Goal: Use online tool/utility: Utilize a website feature to perform a specific function

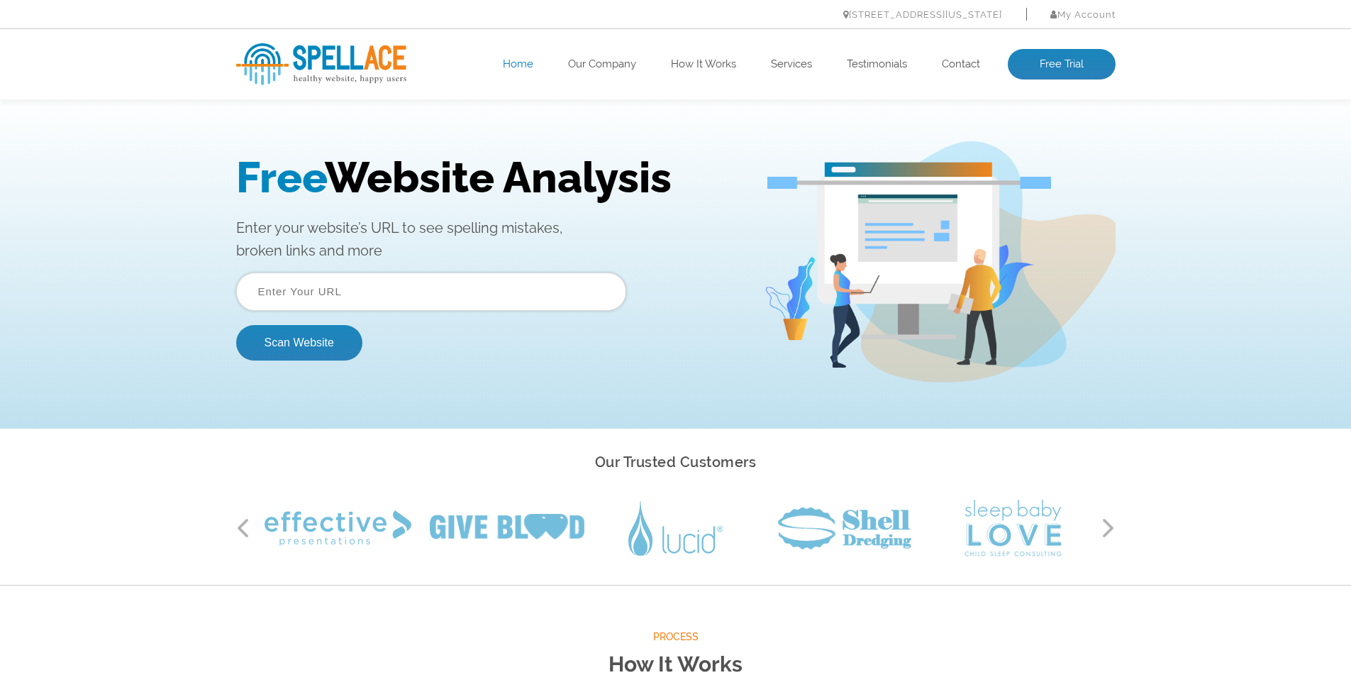
click at [248, 284] on input "text" at bounding box center [431, 291] width 390 height 38
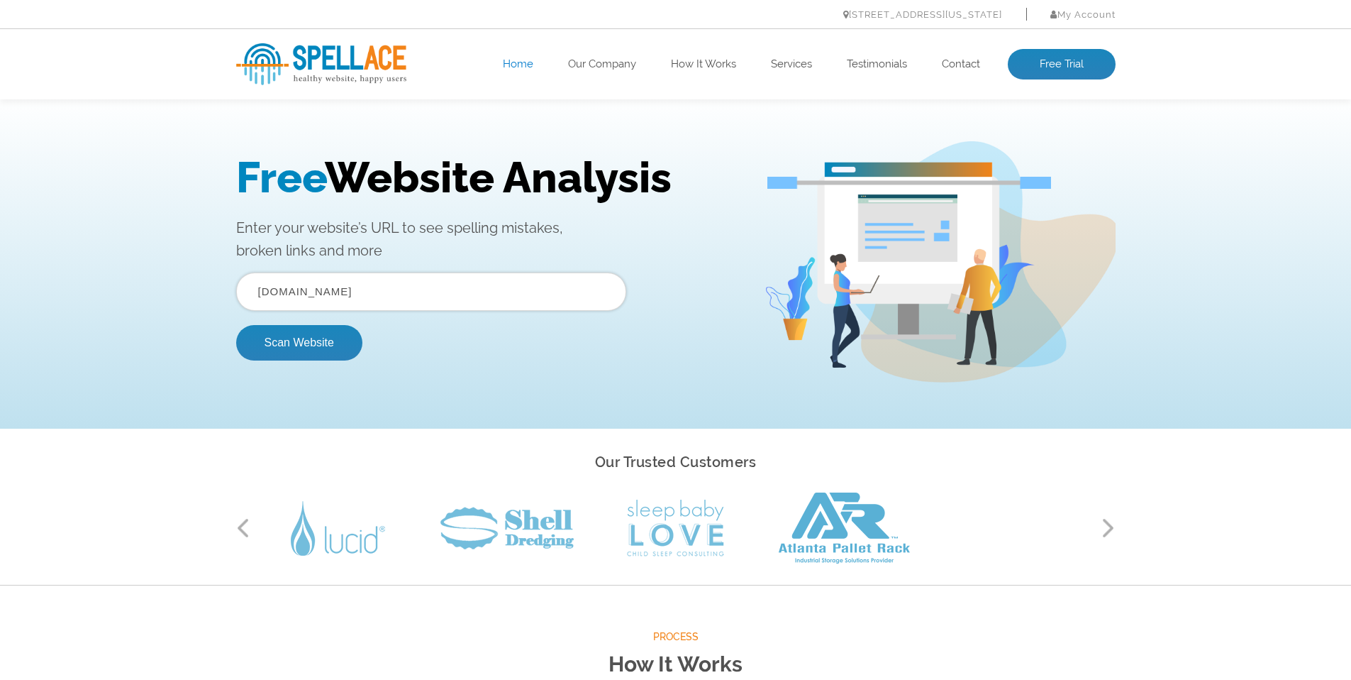
type input "www.simplecarbon.co.uk"
click at [236, 325] on button "Scan Website" at bounding box center [299, 342] width 126 height 35
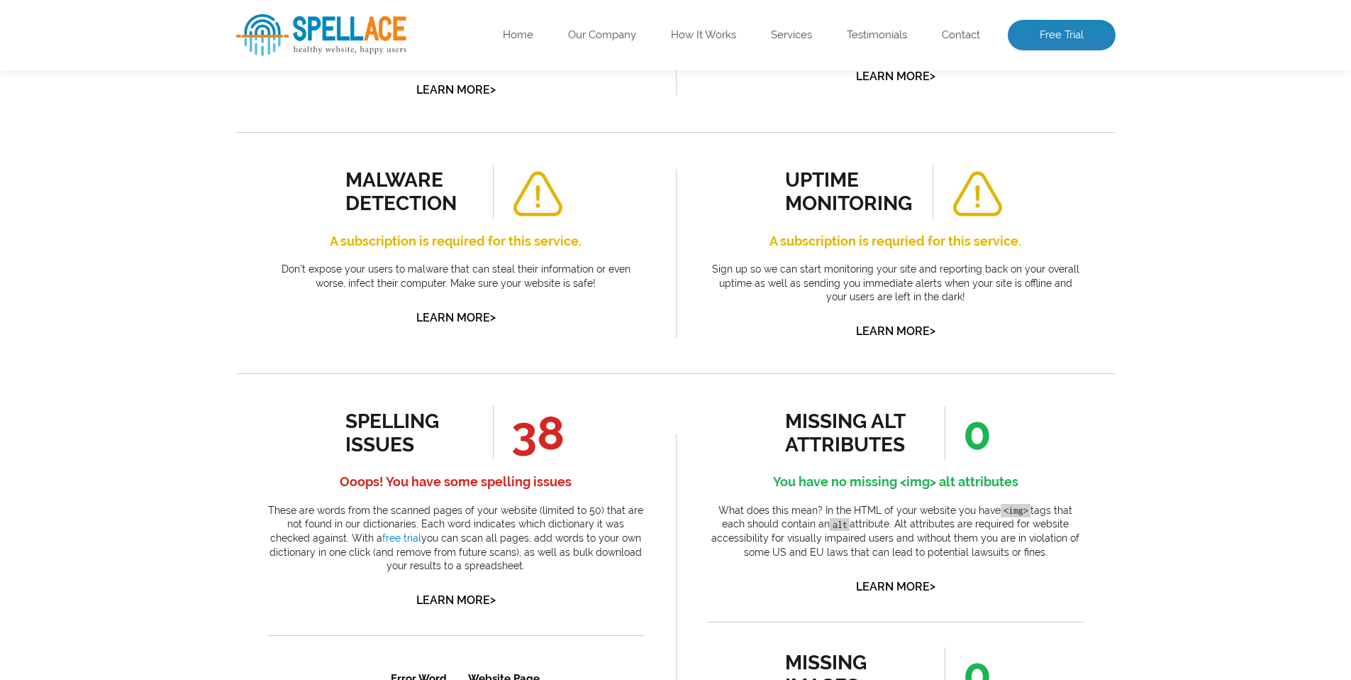
scroll to position [523, 0]
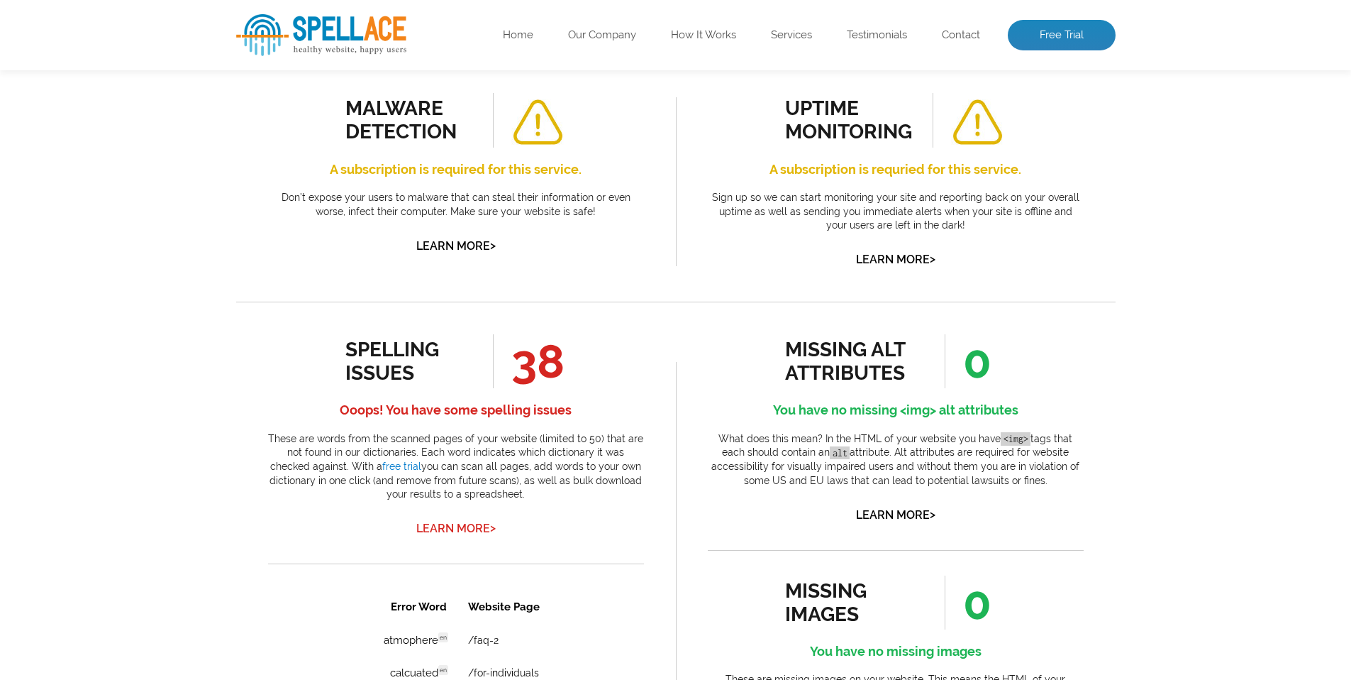
click at [429, 528] on link "Learn More >" at bounding box center [455, 527] width 79 height 13
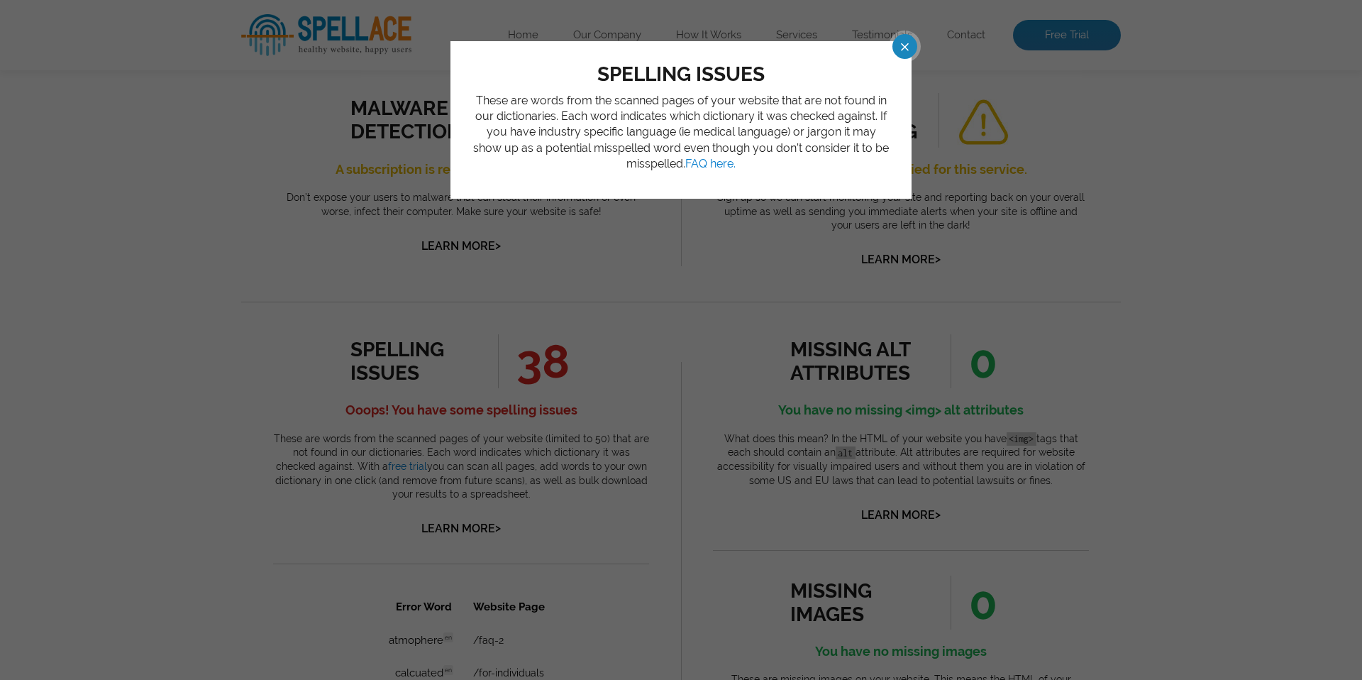
click at [904, 51] on span at bounding box center [892, 46] width 25 height 25
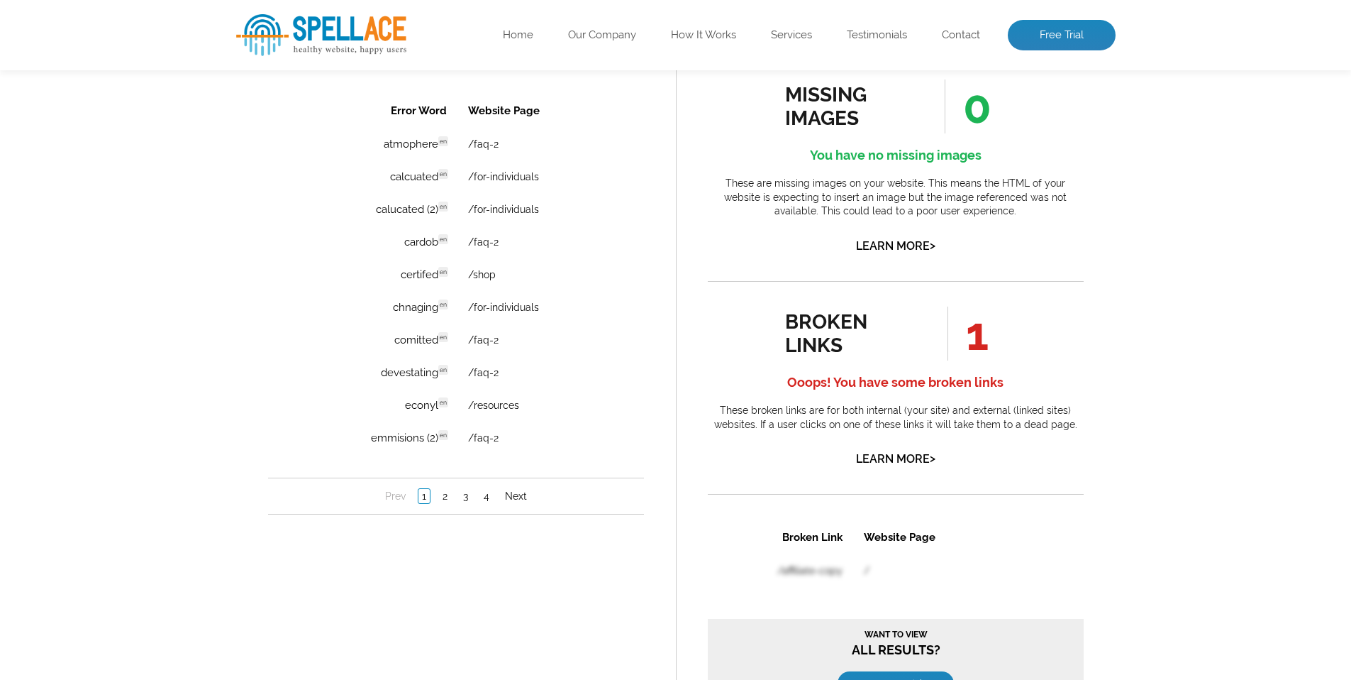
scroll to position [1020, 0]
click at [443, 495] on link "2" at bounding box center [444, 495] width 12 height 14
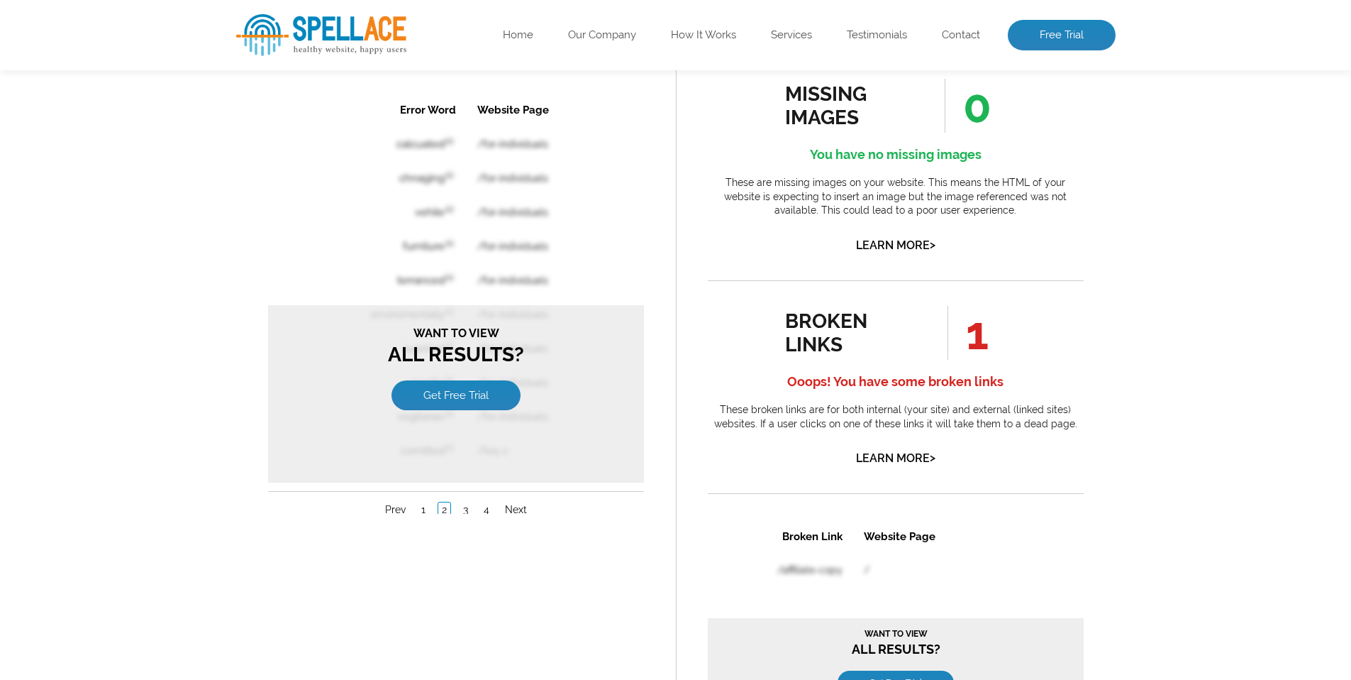
scroll to position [0, 0]
click at [422, 512] on link "1" at bounding box center [422, 509] width 11 height 14
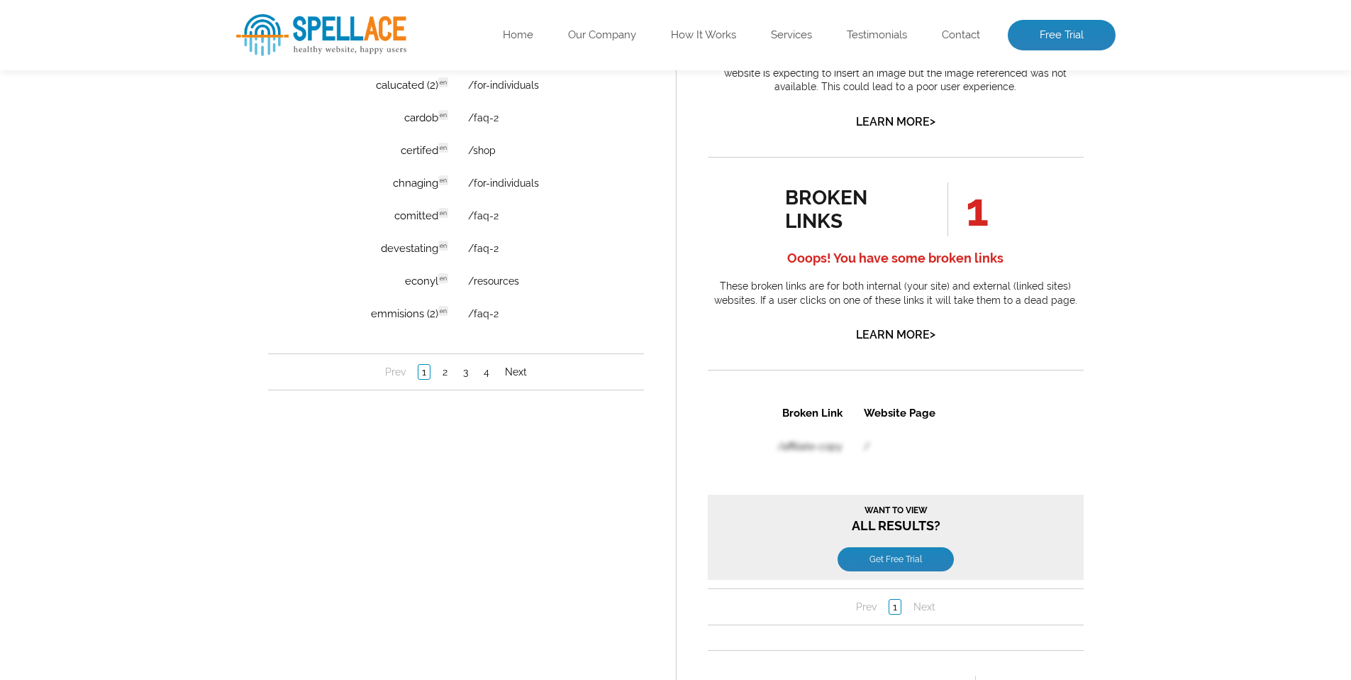
scroll to position [1182, 0]
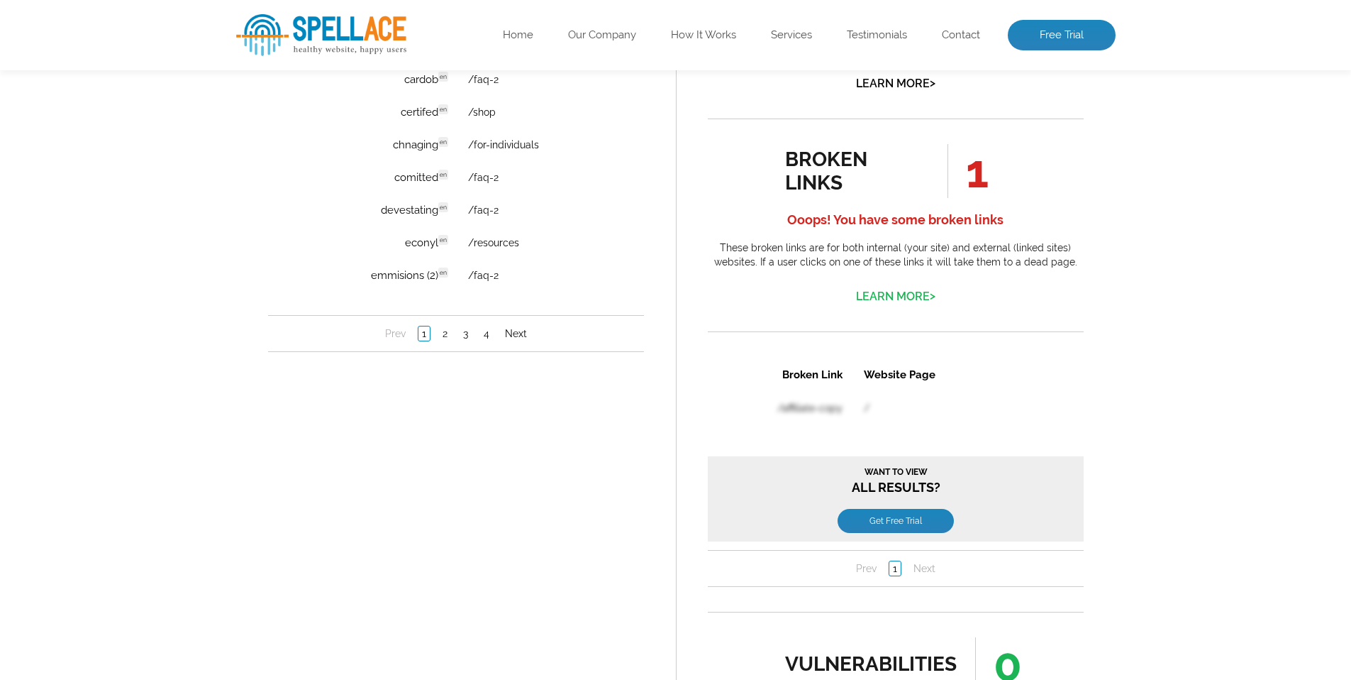
click at [892, 298] on link "Learn More >" at bounding box center [895, 295] width 79 height 13
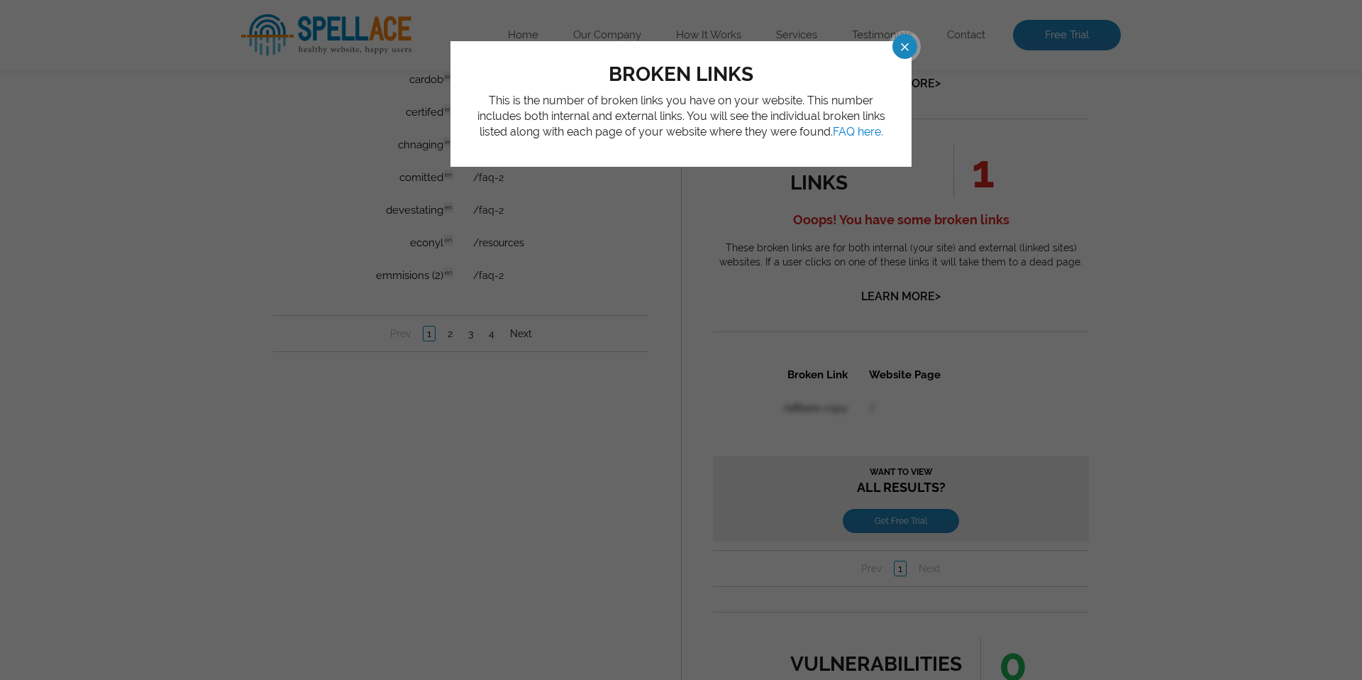
click at [904, 55] on span at bounding box center [892, 46] width 25 height 25
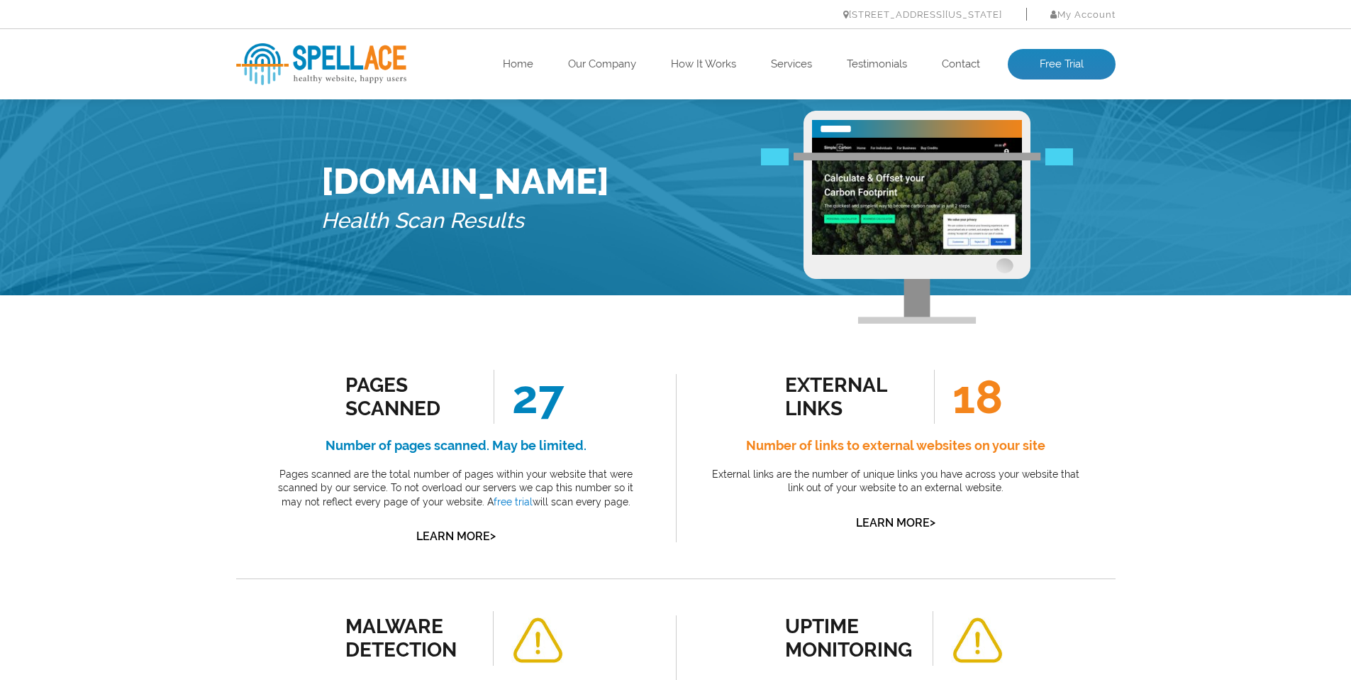
scroll to position [0, 0]
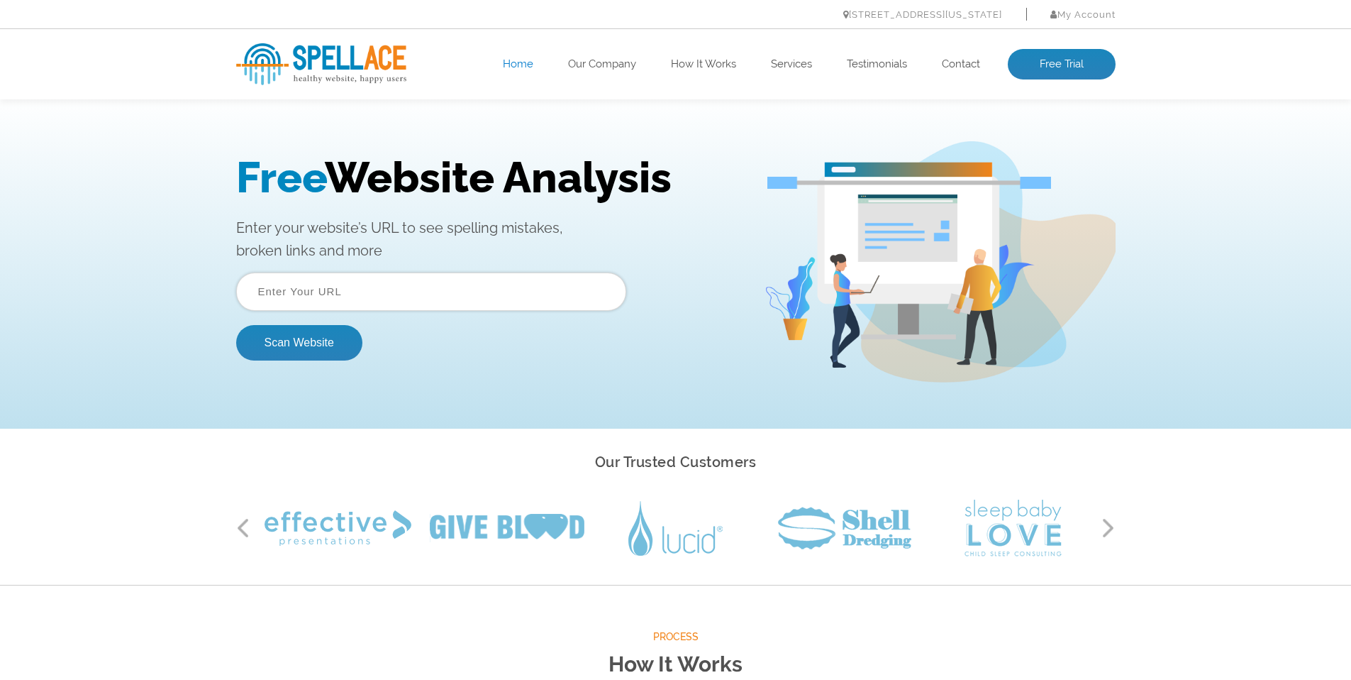
click at [301, 296] on input "text" at bounding box center [431, 291] width 390 height 38
type input "www.simplecarbon.co.uk"
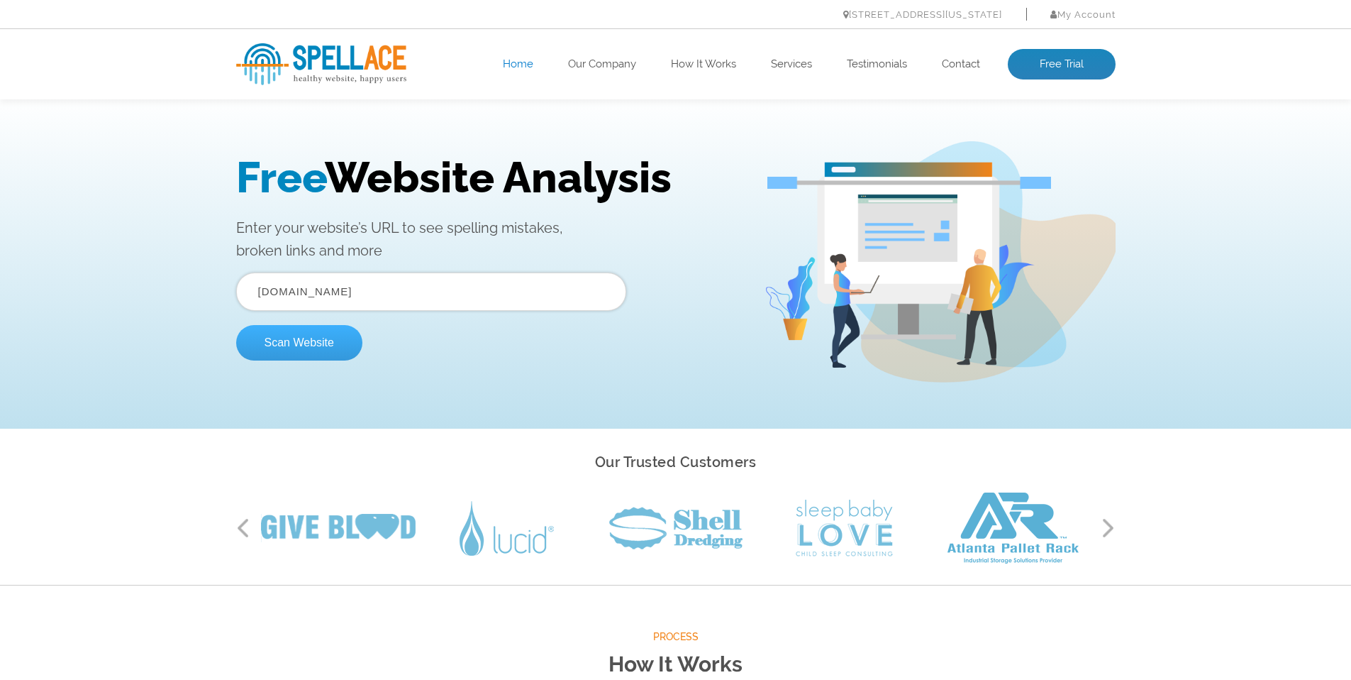
click at [301, 343] on button "Scan Website" at bounding box center [299, 342] width 126 height 35
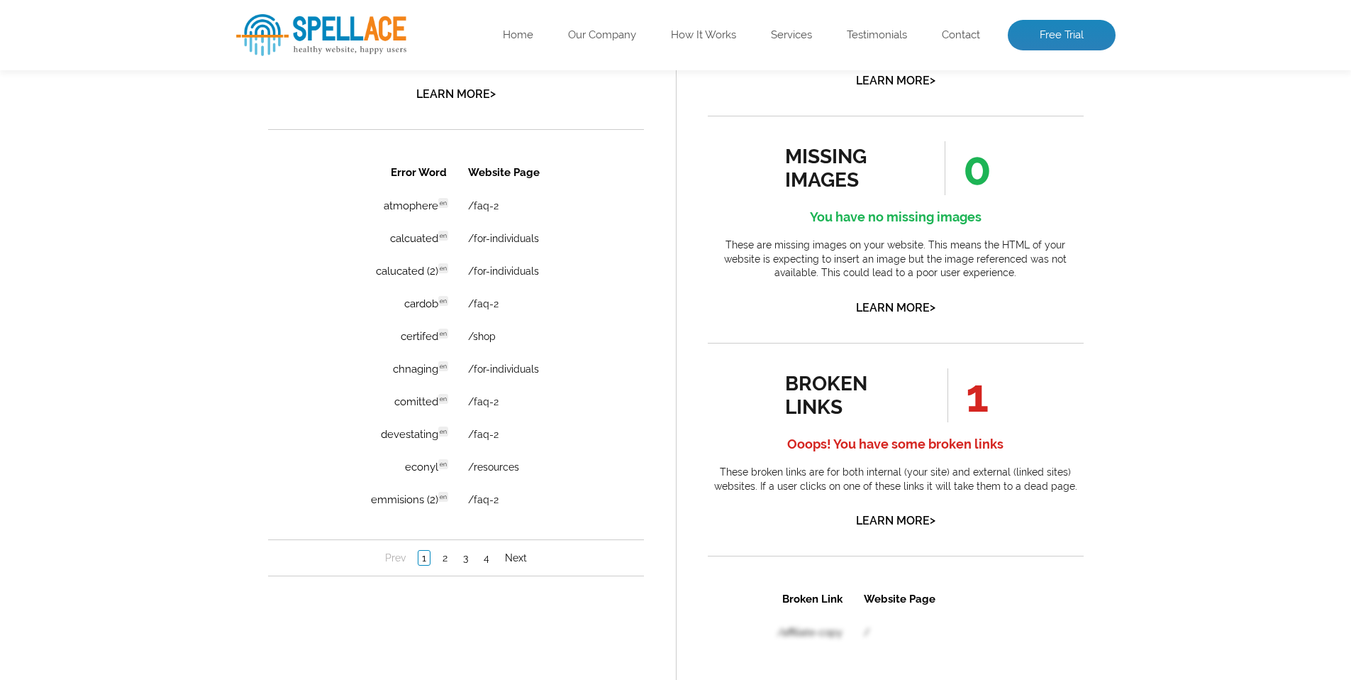
scroll to position [959, 0]
click at [443, 556] on link "2" at bounding box center [444, 556] width 12 height 14
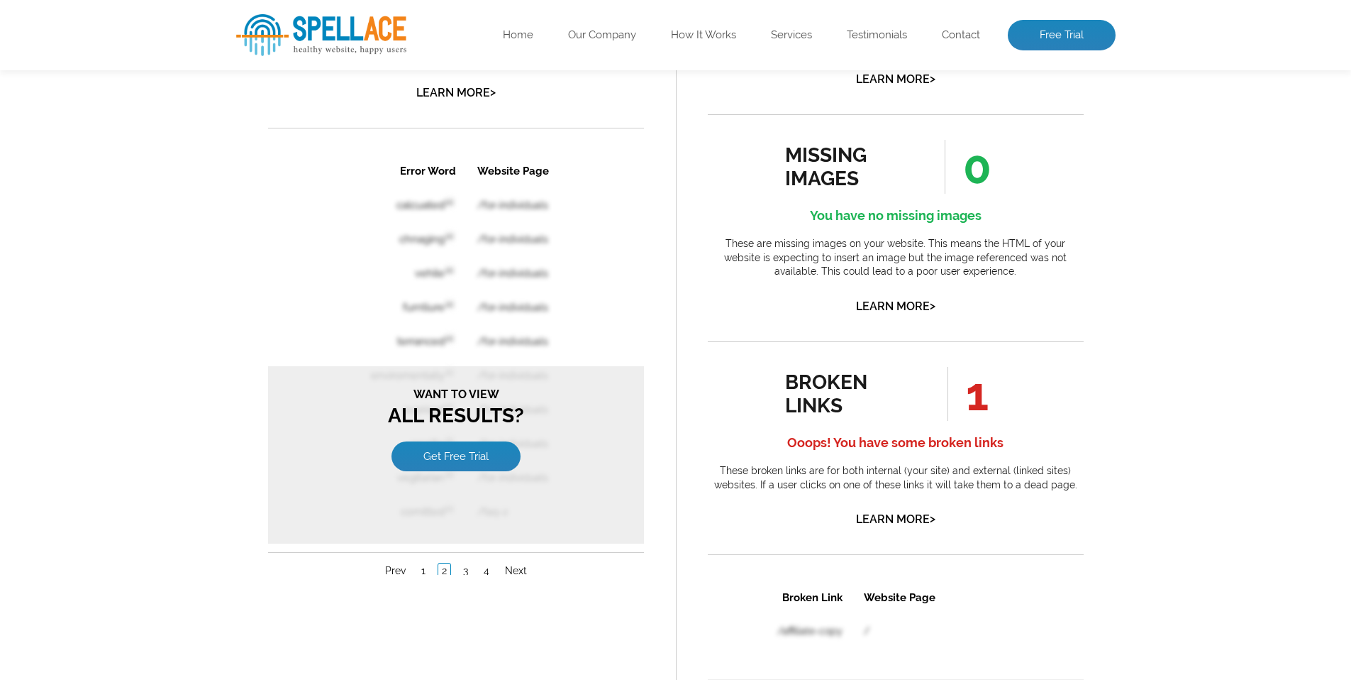
scroll to position [0, 0]
click at [464, 572] on link "3" at bounding box center [465, 570] width 12 height 14
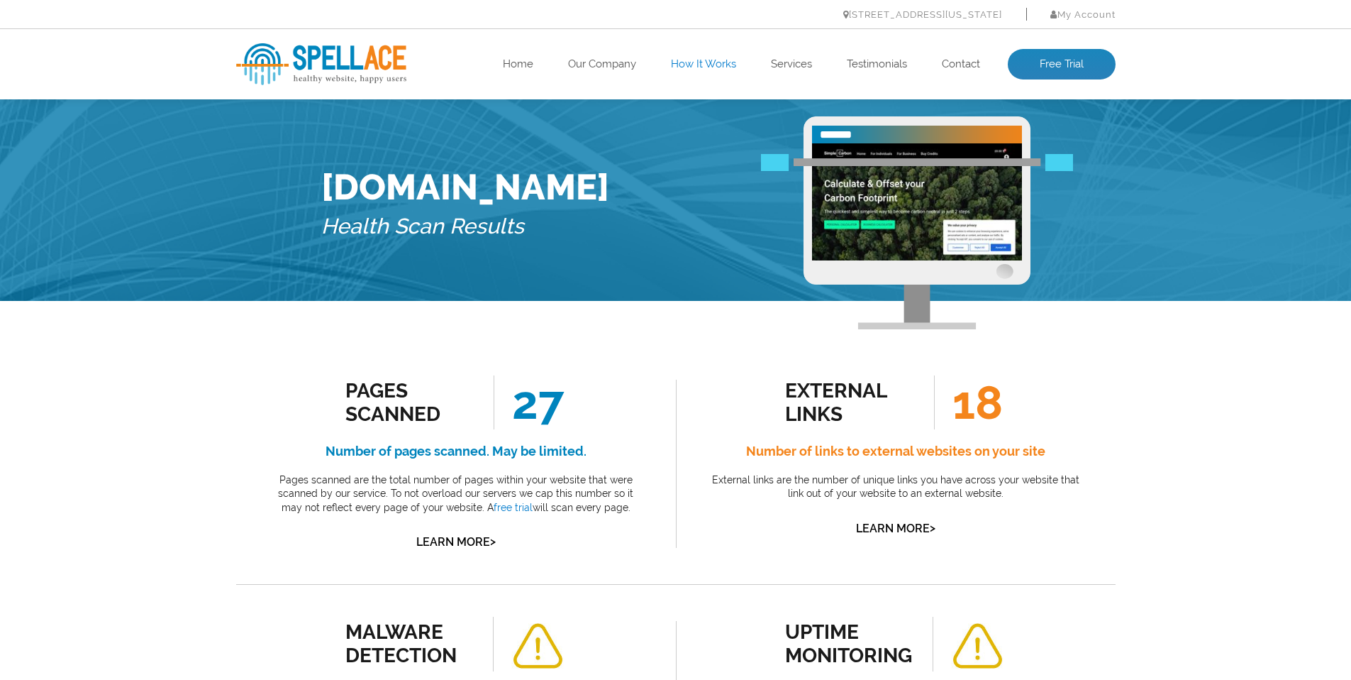
click at [693, 65] on link "How It Works" at bounding box center [703, 64] width 65 height 14
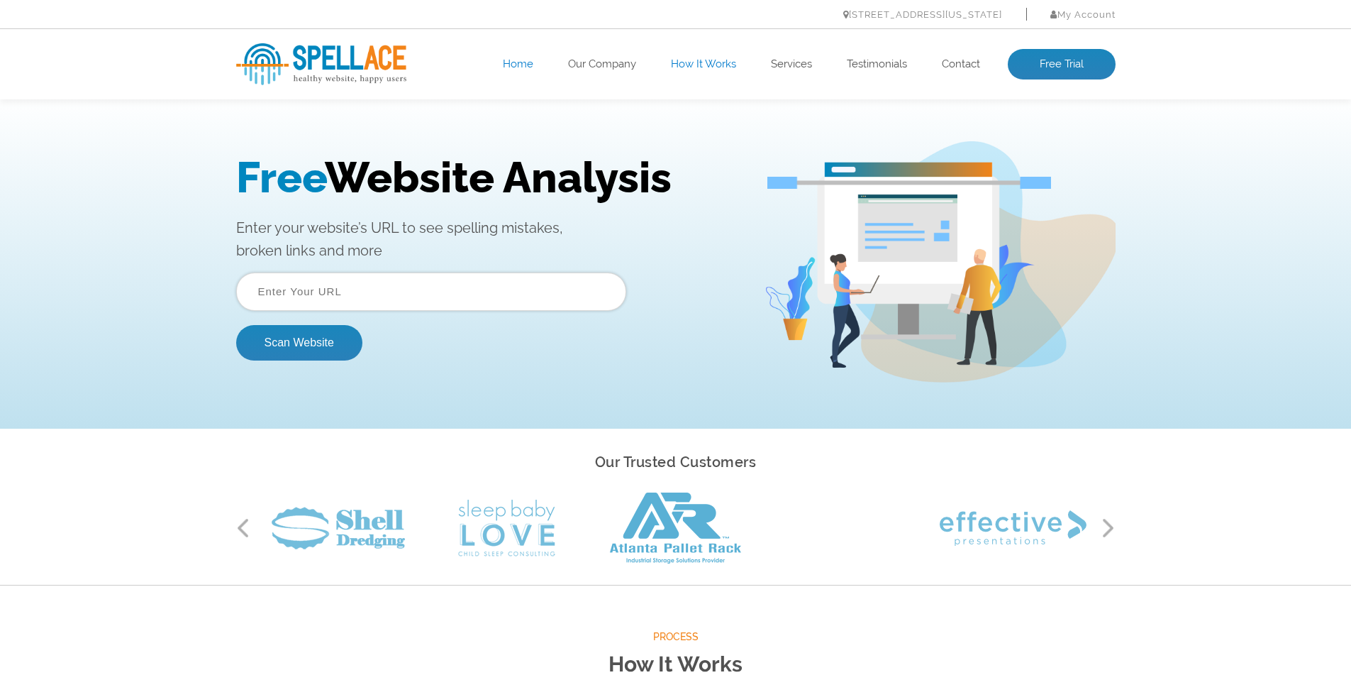
click at [690, 67] on link "How It Works" at bounding box center [703, 64] width 65 height 14
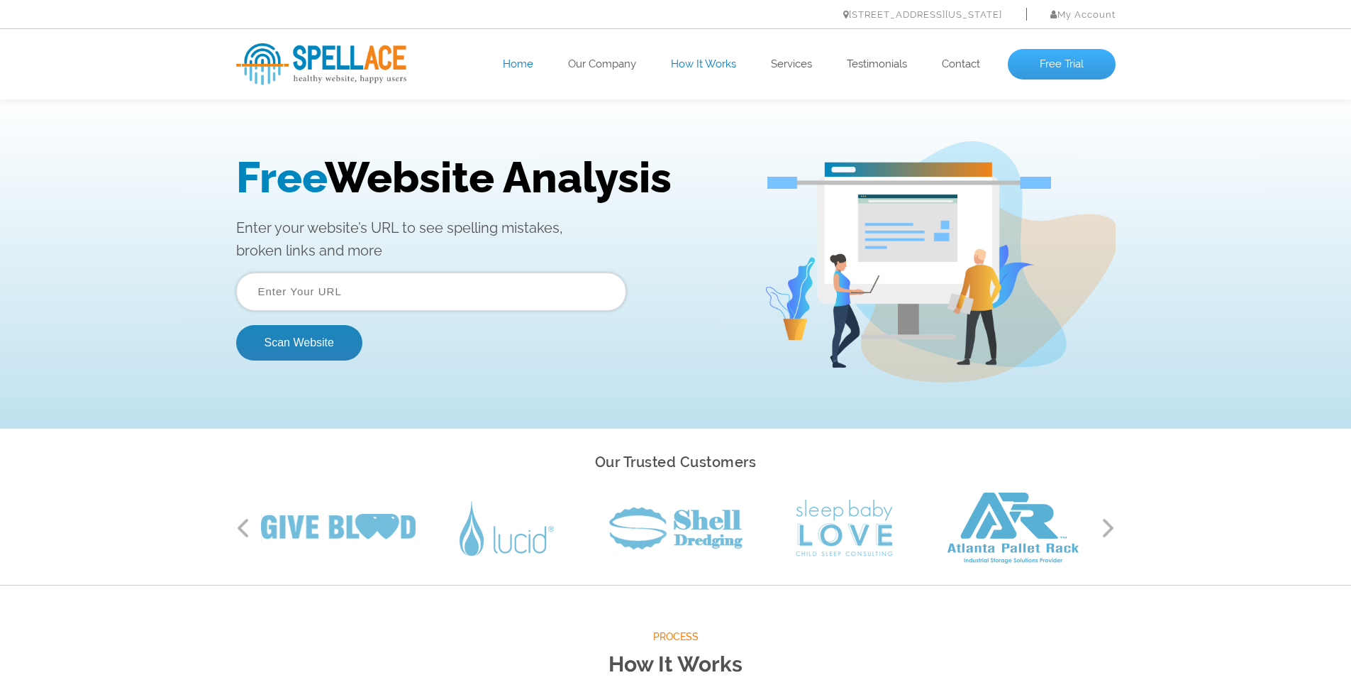
click at [1027, 65] on link "Free Trial" at bounding box center [1062, 64] width 108 height 31
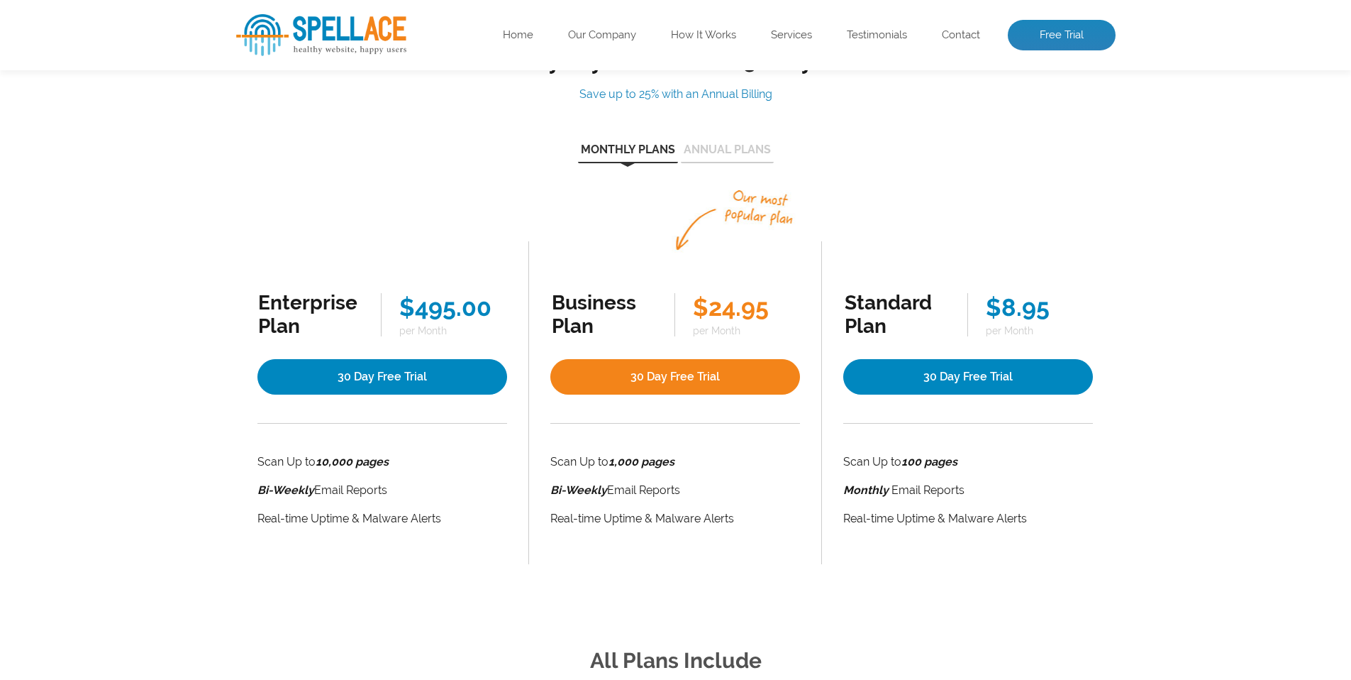
scroll to position [153, 0]
